Goal: Participate in discussion

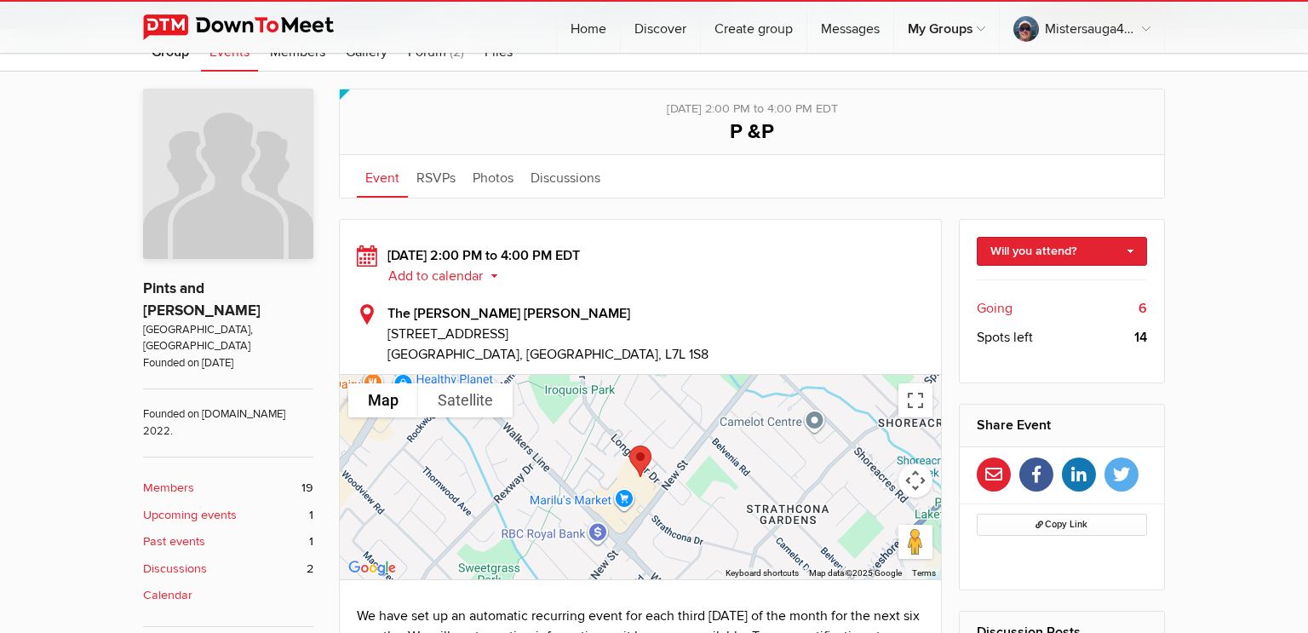
scroll to position [353, 0]
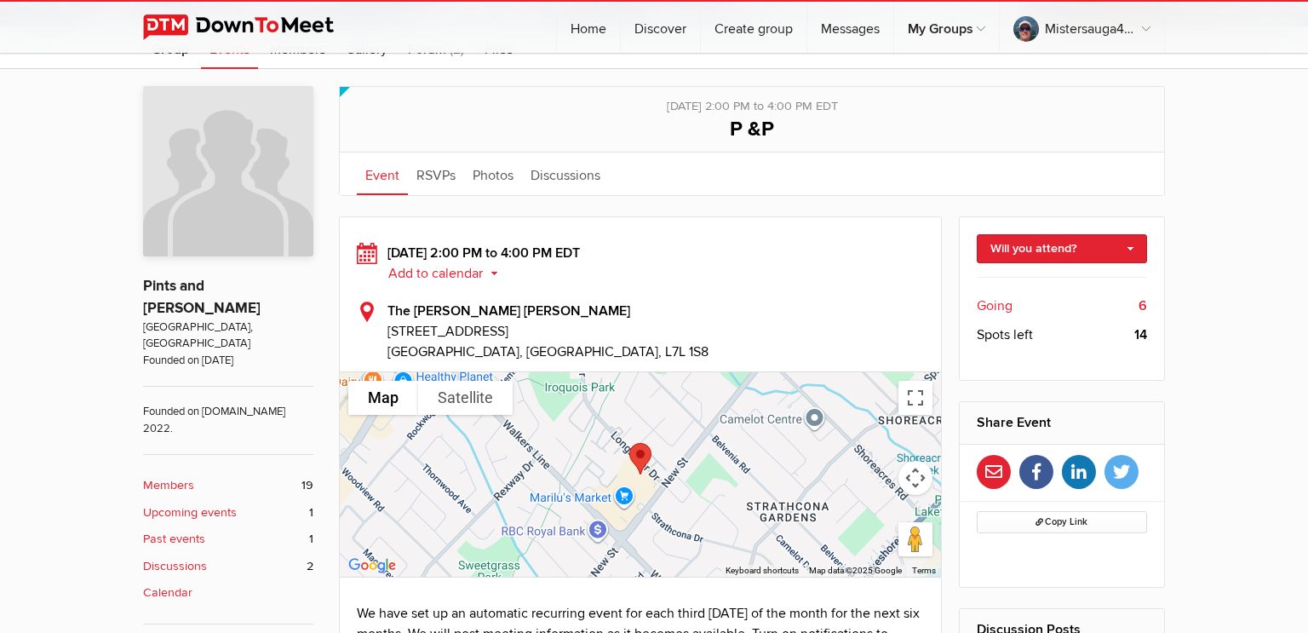
click at [444, 274] on button "Add to calendar" at bounding box center [448, 273] width 123 height 15
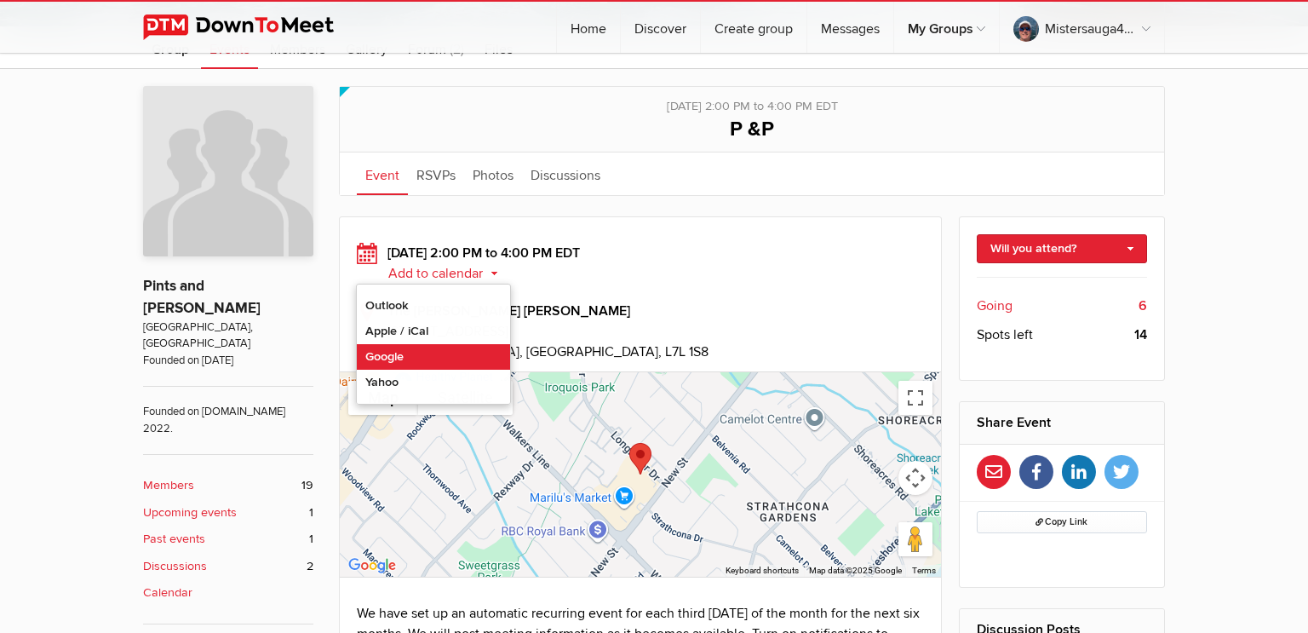
click at [397, 350] on link "Google" at bounding box center [433, 357] width 153 height 26
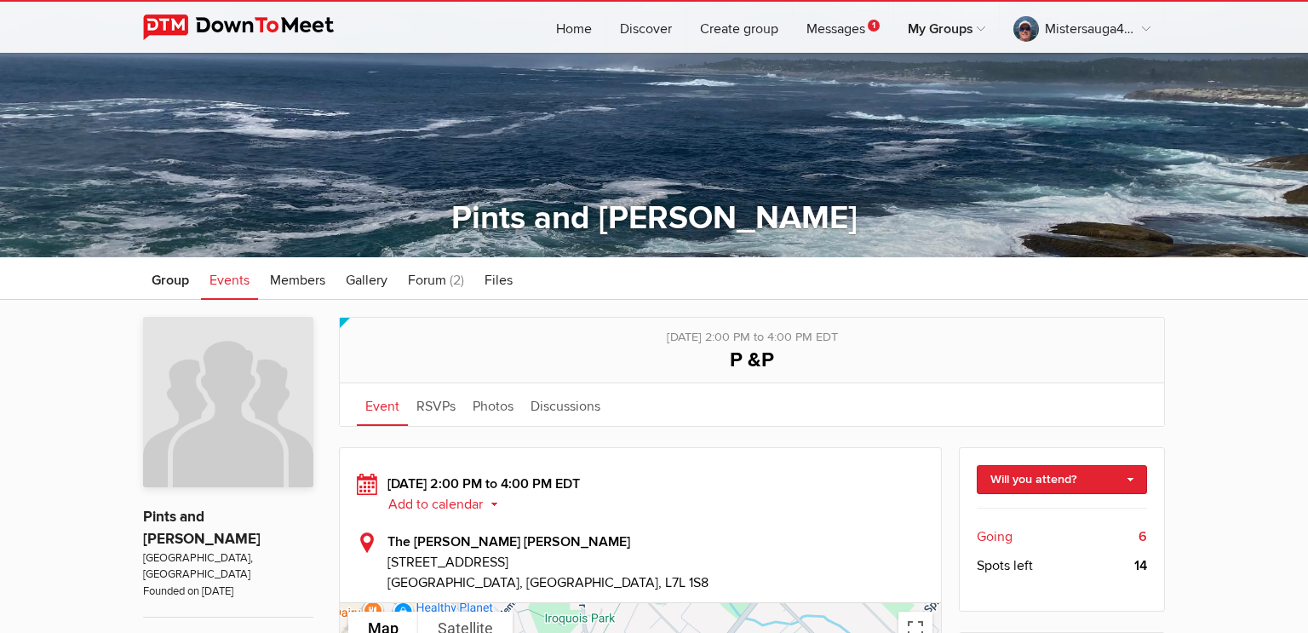
scroll to position [0, 0]
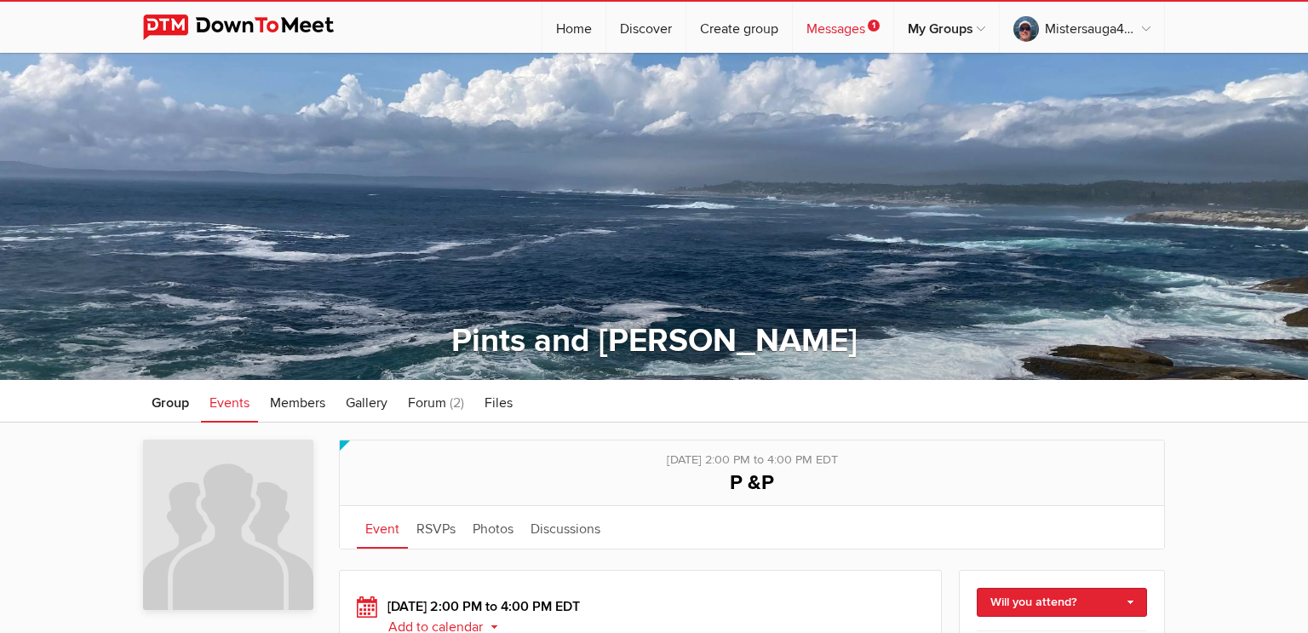
click at [835, 29] on link "Messages 1" at bounding box center [843, 27] width 100 height 51
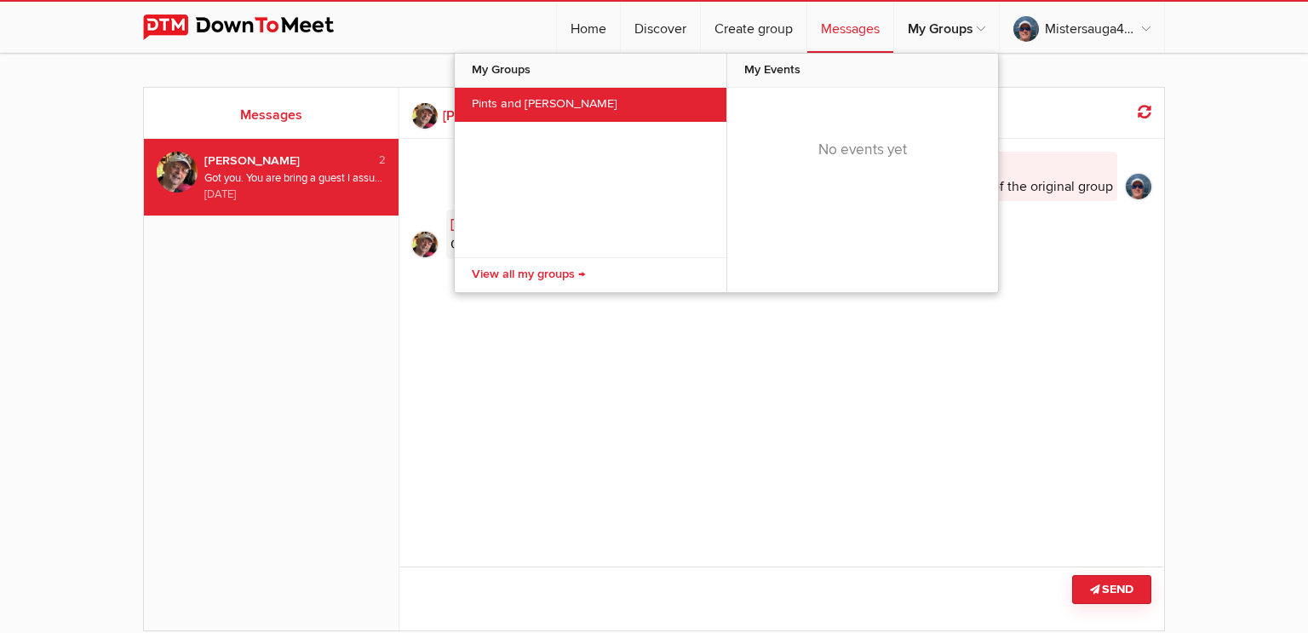
click at [529, 102] on link "Pints and [PERSON_NAME]" at bounding box center [591, 105] width 272 height 34
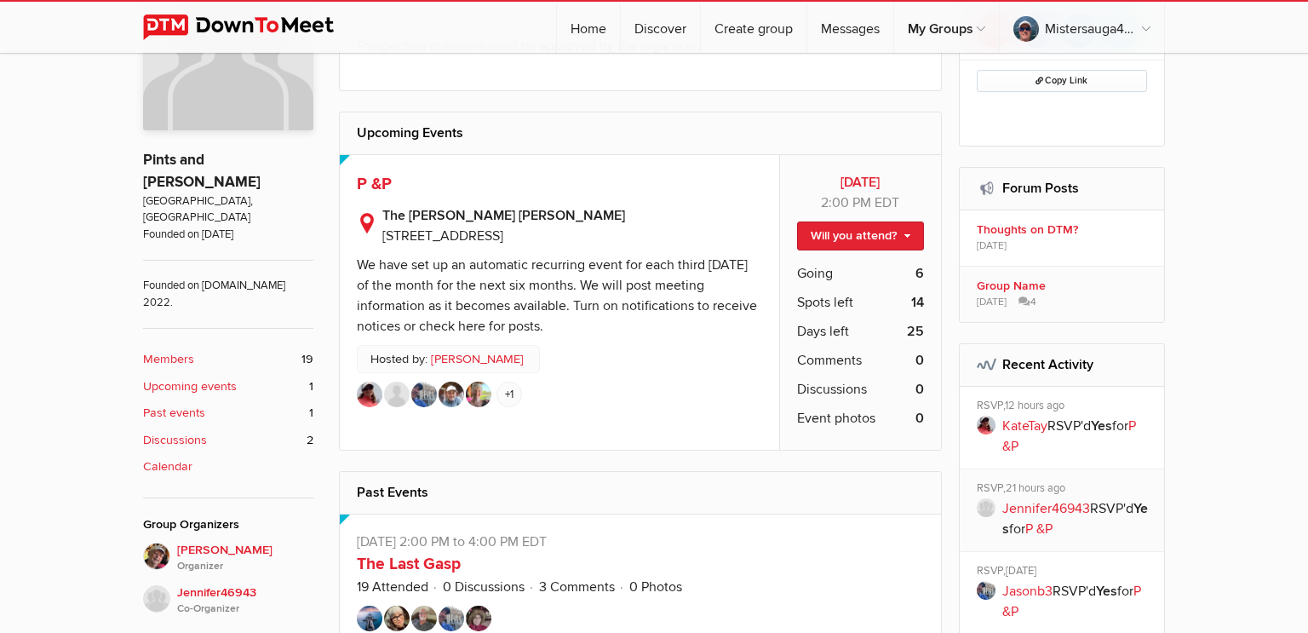
scroll to position [470, 0]
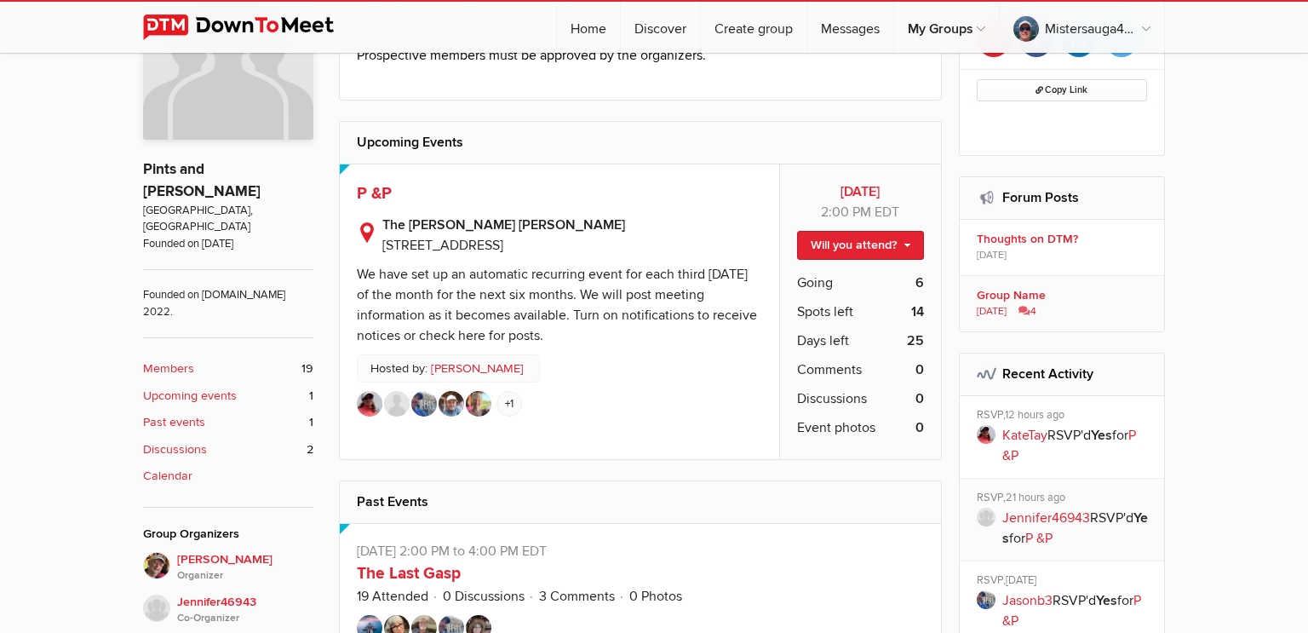
click at [998, 290] on b "Group Name" at bounding box center [1065, 295] width 176 height 15
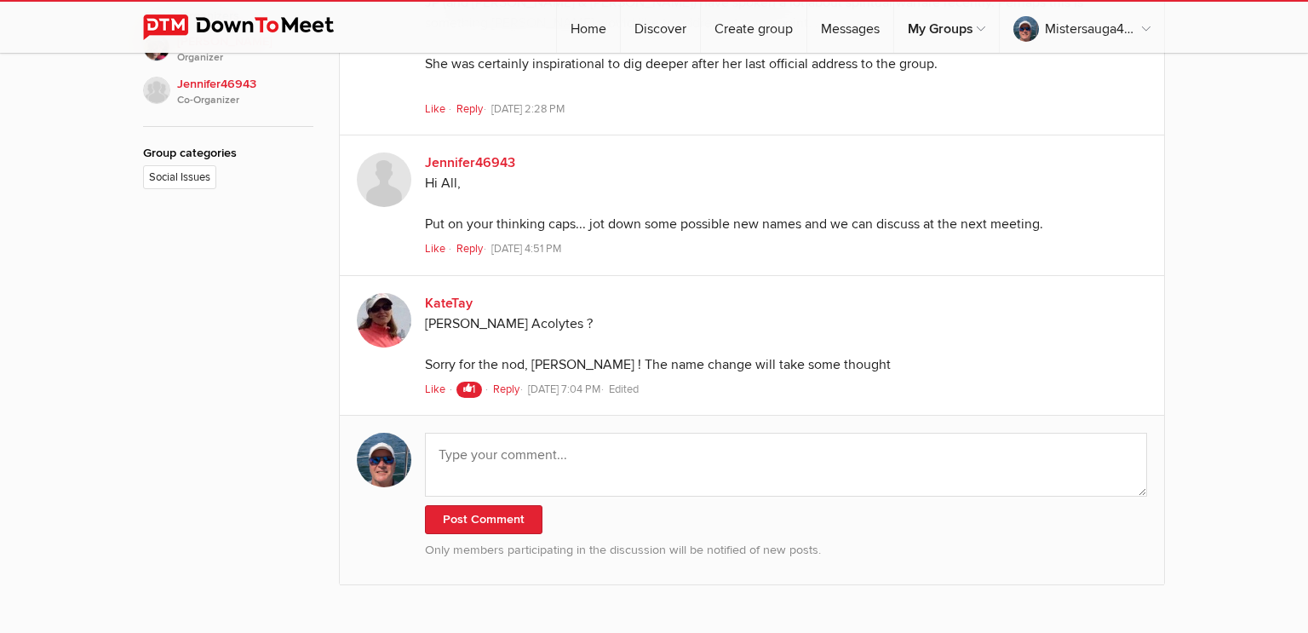
scroll to position [963, 0]
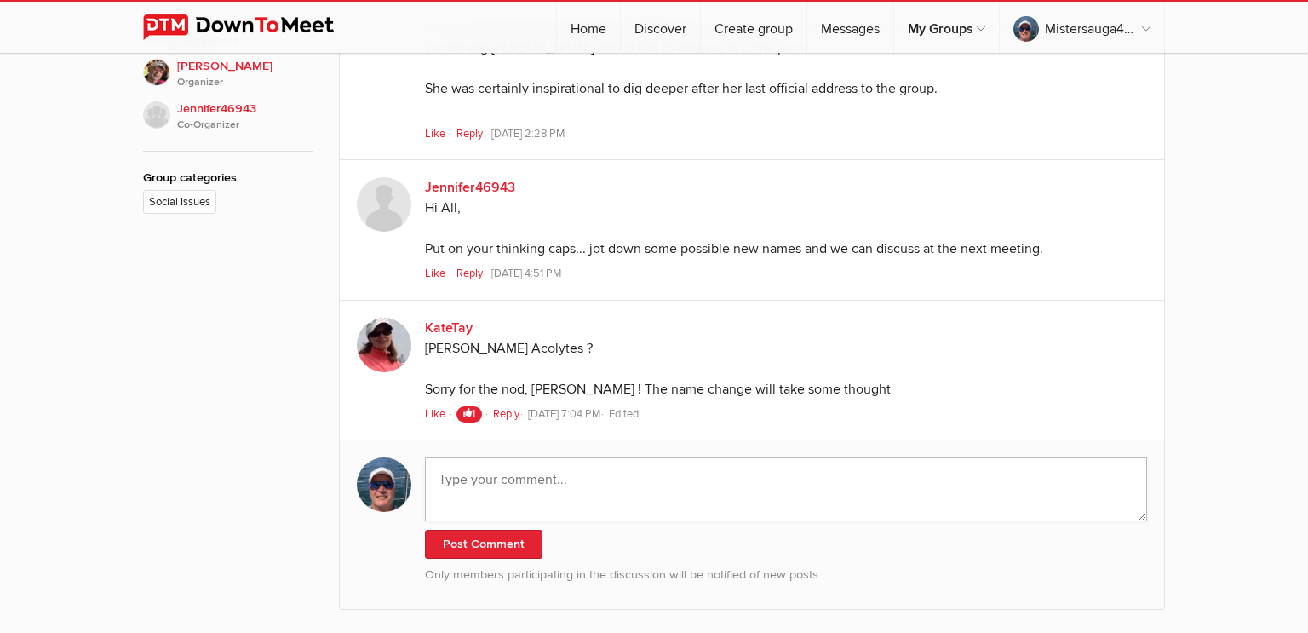
click at [495, 457] on textarea at bounding box center [786, 489] width 722 height 64
click at [499, 457] on textarea at bounding box center [786, 489] width 722 height 64
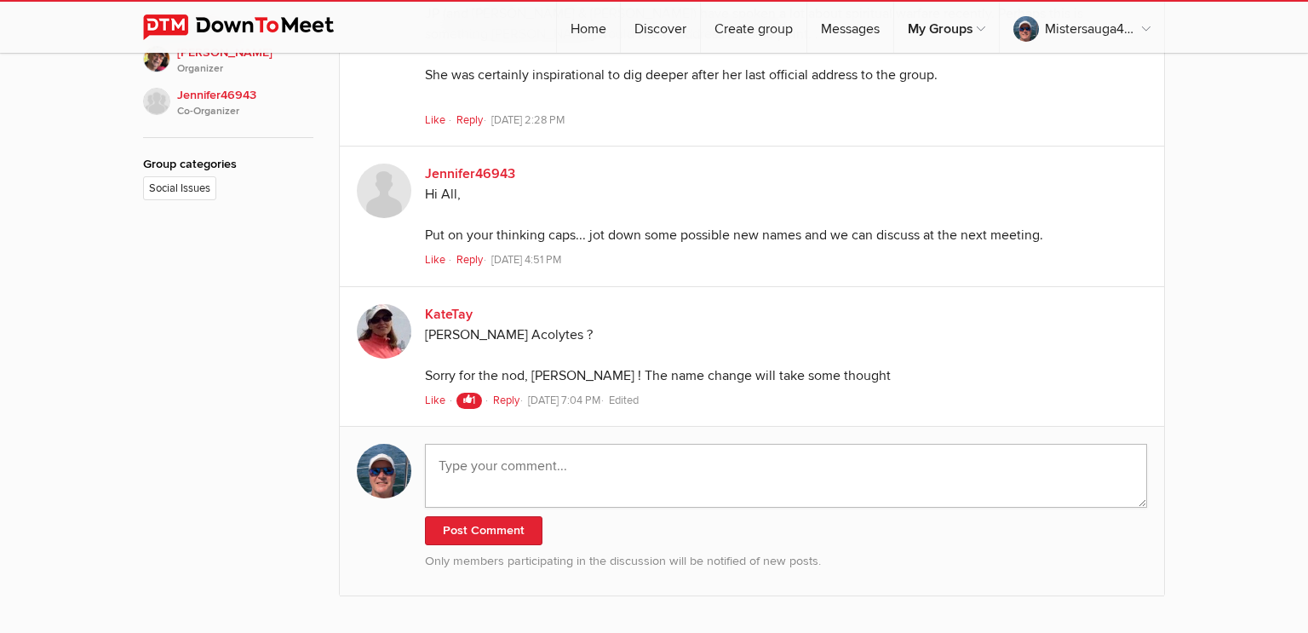
scroll to position [1149, 0]
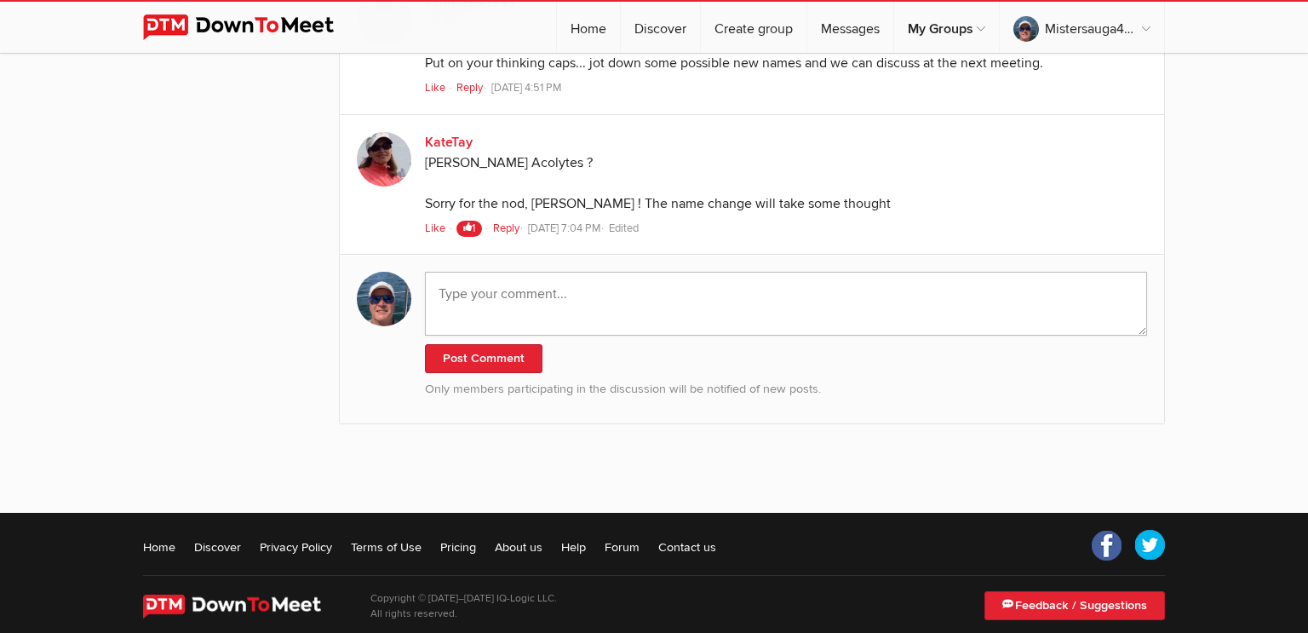
click at [500, 272] on textarea at bounding box center [786, 304] width 722 height 64
type textarea "Common Sense, Common Values"
click at [474, 344] on button "Post Comment" at bounding box center [484, 358] width 118 height 29
